Goal: Information Seeking & Learning: Check status

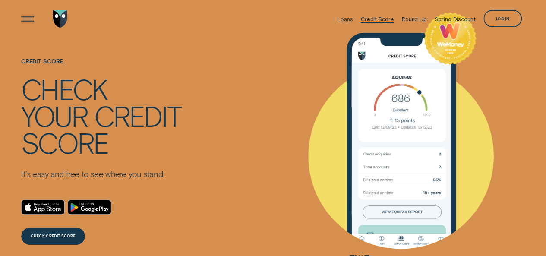
click at [374, 19] on div "Credit Score" at bounding box center [377, 19] width 33 height 6
click at [68, 234] on div "CHECK CREDIT SCORE" at bounding box center [53, 235] width 44 height 3
click at [27, 19] on div "Open Menu" at bounding box center [27, 19] width 25 height 25
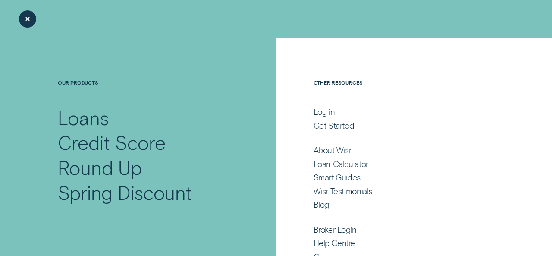
click at [144, 144] on div "Credit Score" at bounding box center [111, 142] width 107 height 25
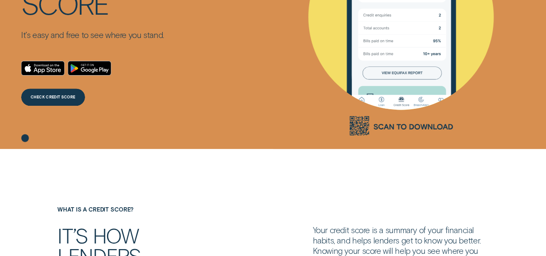
scroll to position [216, 0]
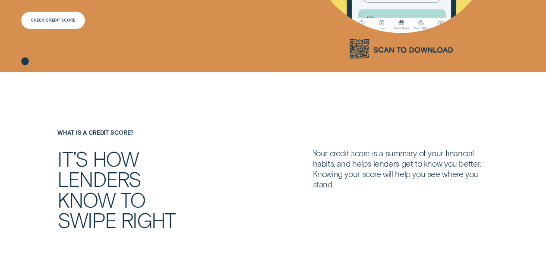
click at [66, 23] on div "CHECK CREDIT SCORE" at bounding box center [53, 20] width 64 height 17
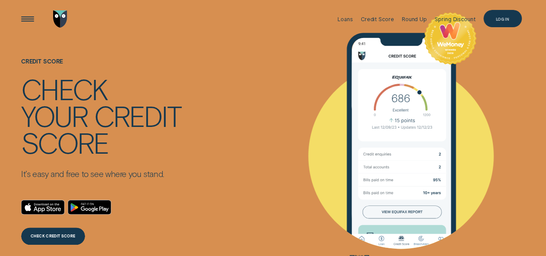
click at [501, 13] on div "Log in" at bounding box center [502, 18] width 38 height 17
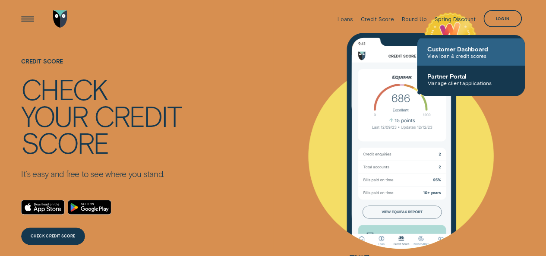
click at [479, 44] on link "Customer Dashboard View loan & credit scores" at bounding box center [471, 51] width 108 height 27
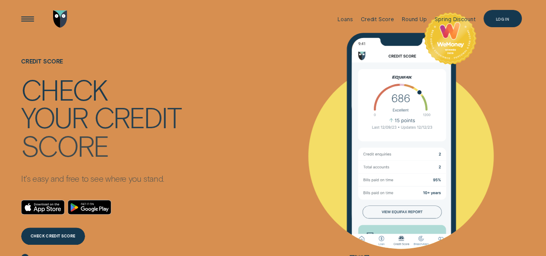
click at [495, 16] on div "Log in" at bounding box center [502, 18] width 38 height 17
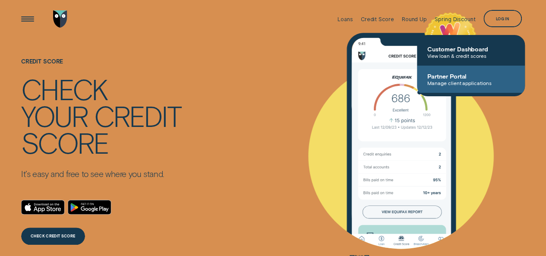
click at [486, 77] on span "Partner Portal" at bounding box center [470, 75] width 87 height 7
